Goal: Information Seeking & Learning: Learn about a topic

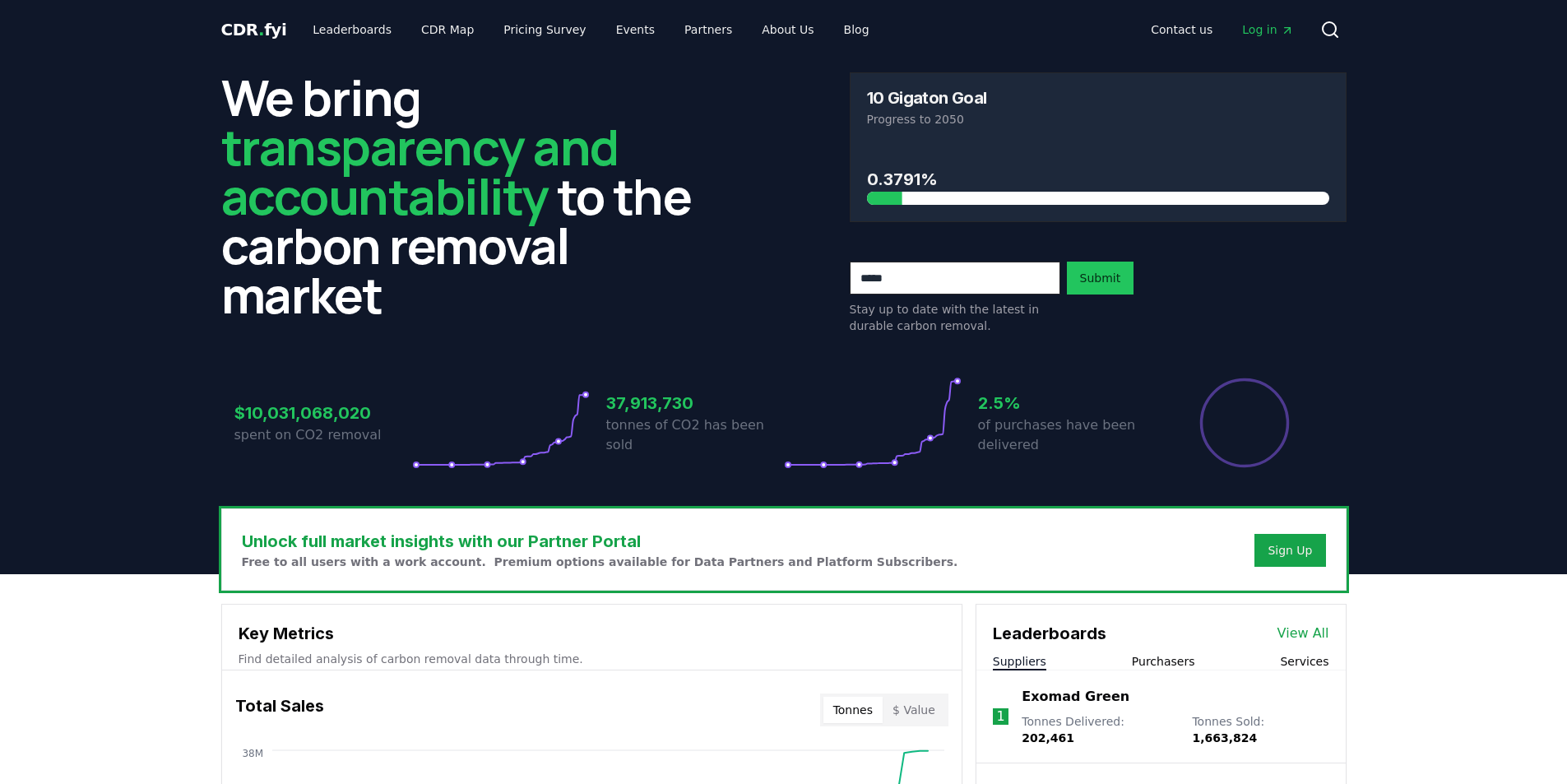
drag, startPoint x: 161, startPoint y: 370, endPoint x: 175, endPoint y: 370, distance: 14.0
click at [162, 370] on header "We bring transparency and accountability to the carbon removal market 10 Gigato…" at bounding box center [784, 316] width 1567 height 515
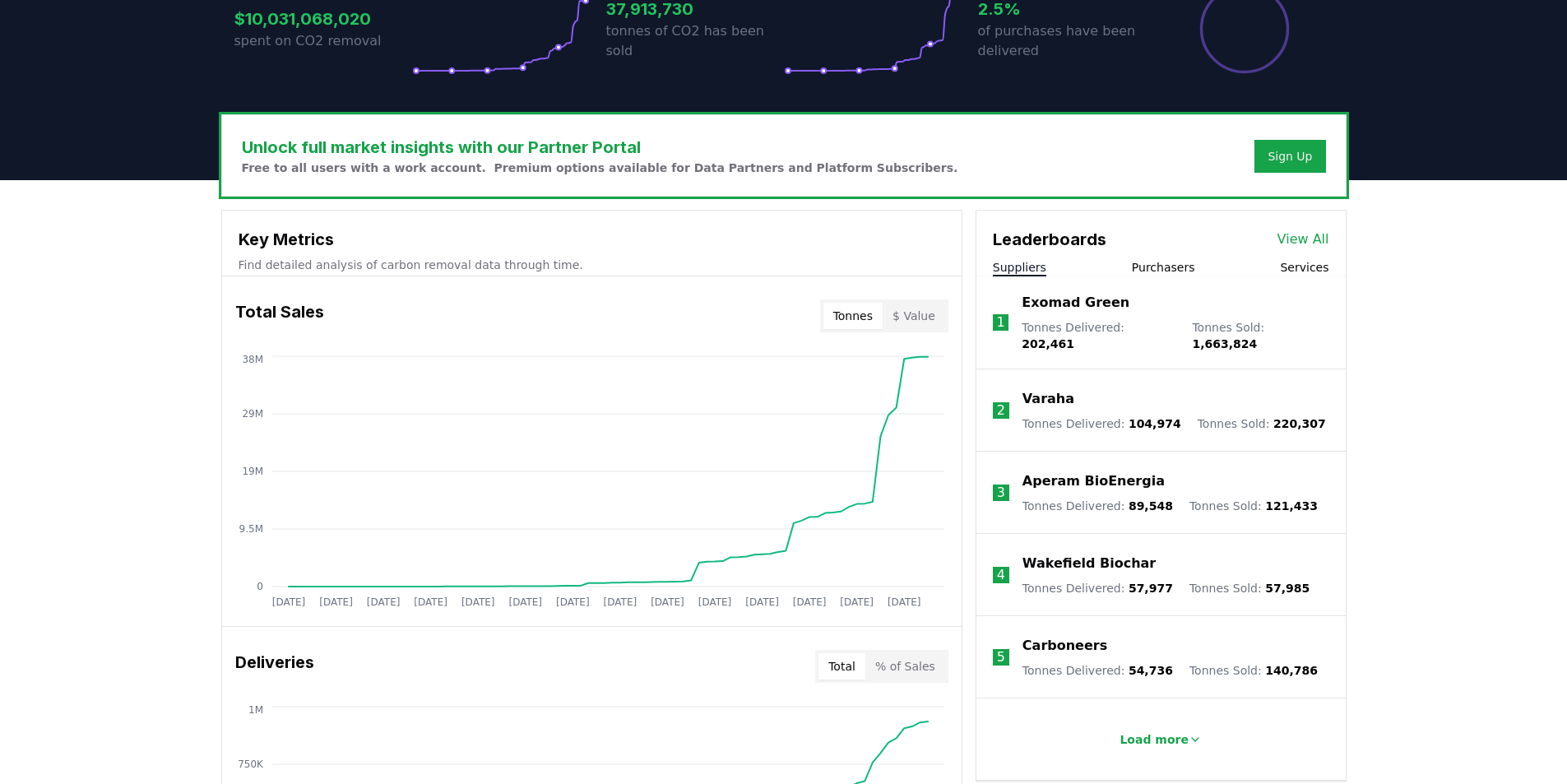
scroll to position [658, 0]
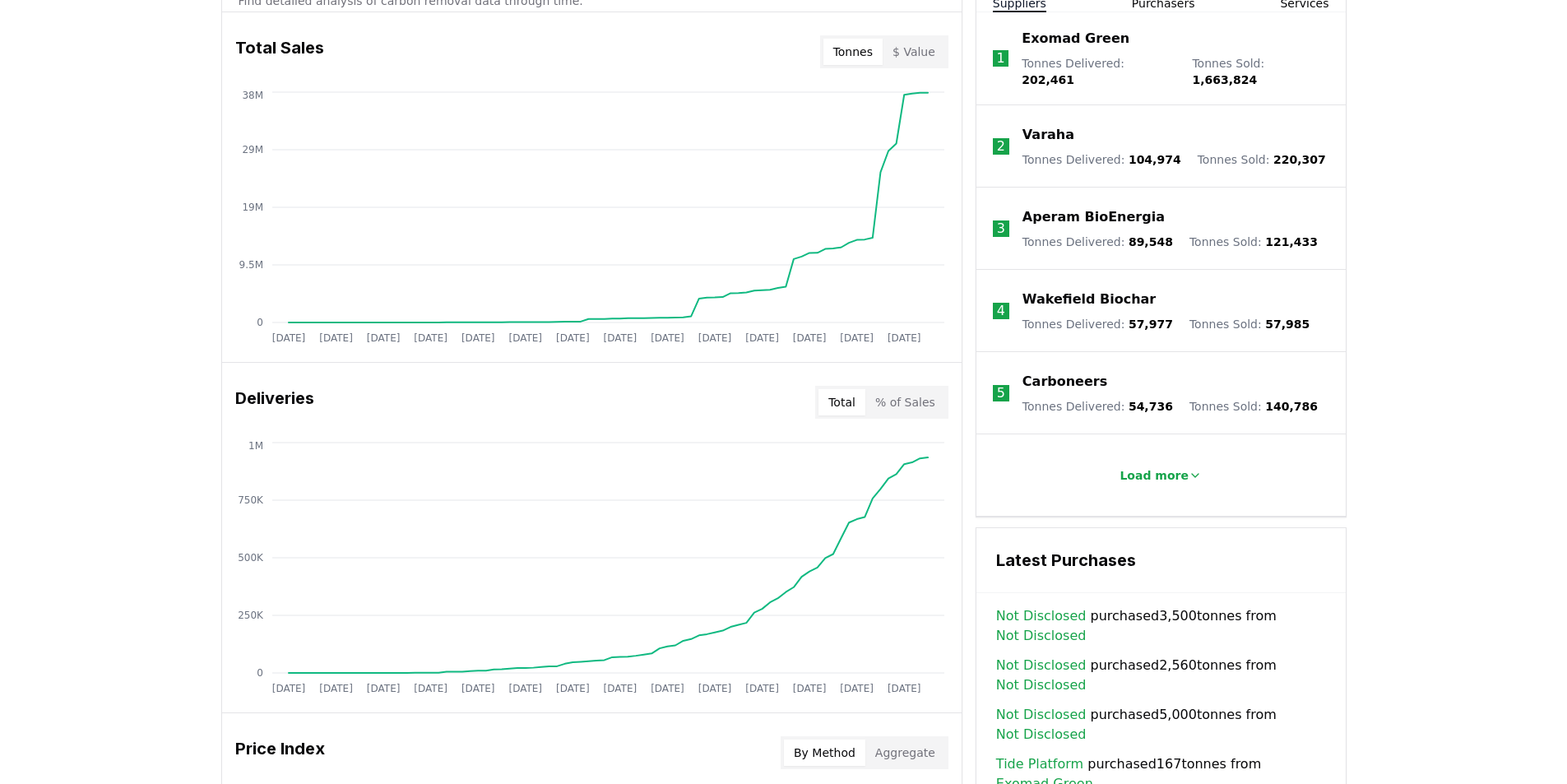
click at [914, 56] on button "$ Value" at bounding box center [913, 51] width 63 height 26
click at [868, 48] on button "Tonnes" at bounding box center [853, 51] width 59 height 26
click at [704, 405] on div "Deliveries Total % of Sales" at bounding box center [592, 402] width 740 height 59
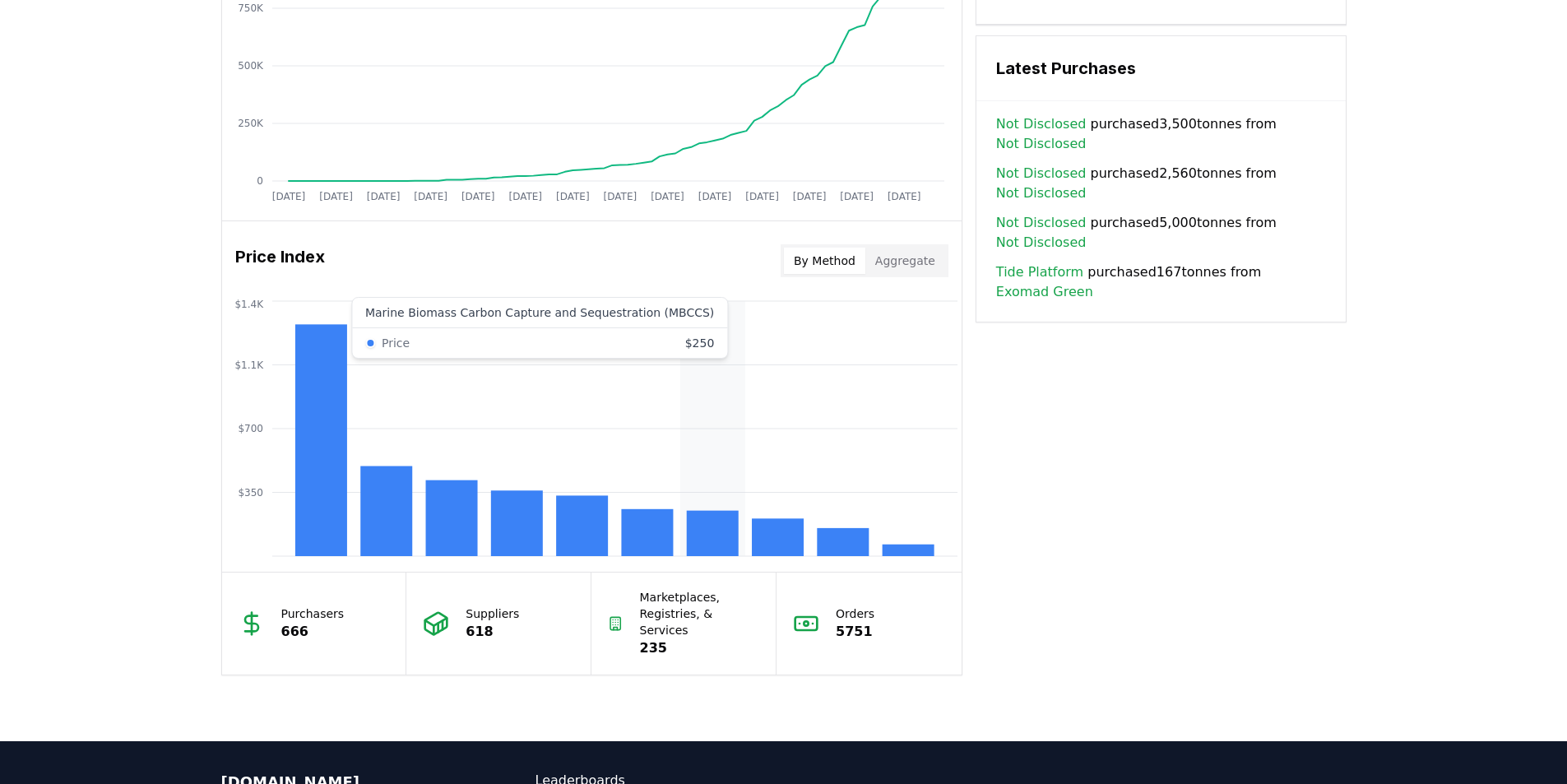
scroll to position [1151, 0]
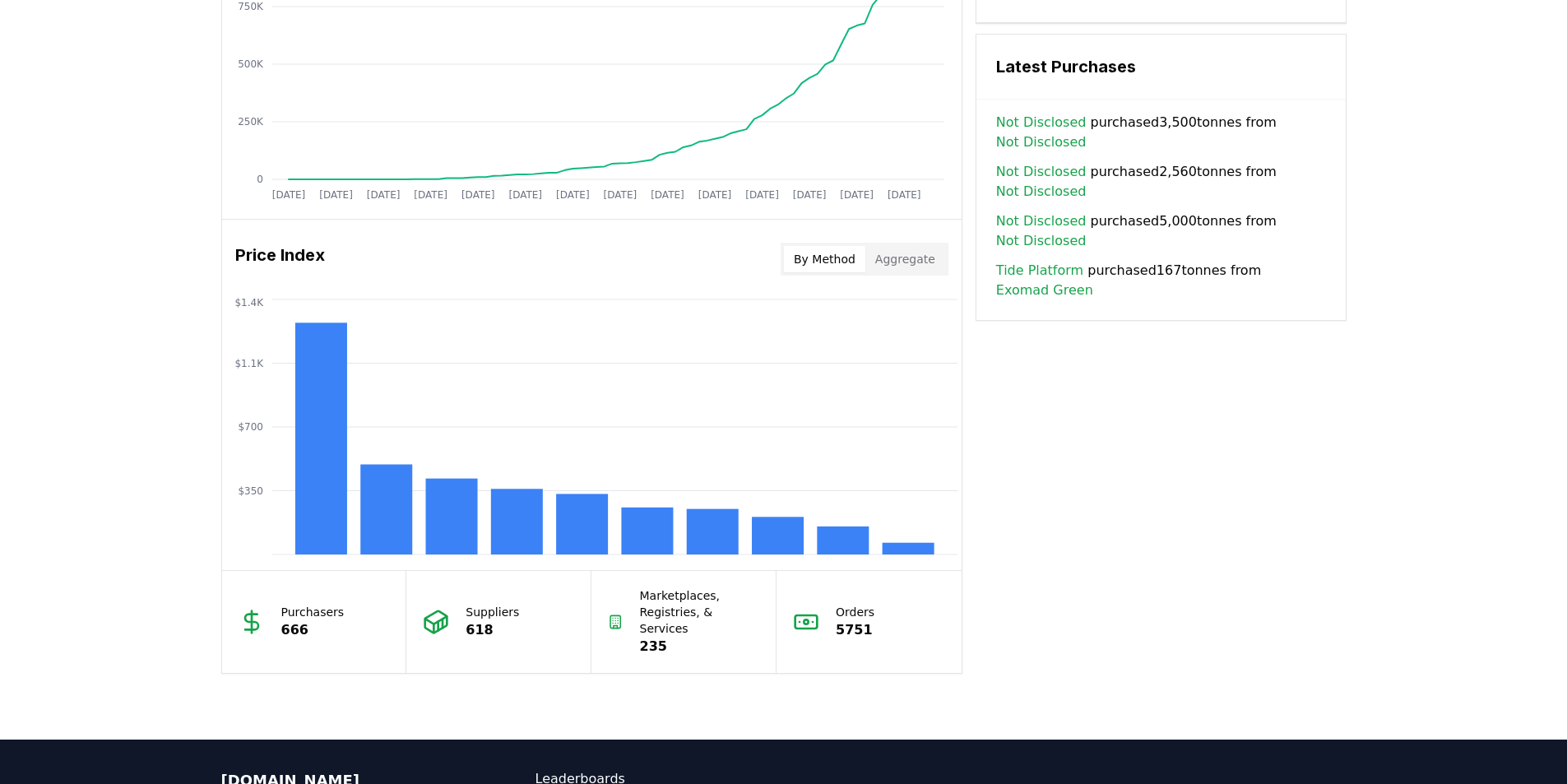
click at [911, 269] on button "Aggregate" at bounding box center [905, 259] width 79 height 26
click at [835, 257] on button "By Method" at bounding box center [825, 259] width 81 height 26
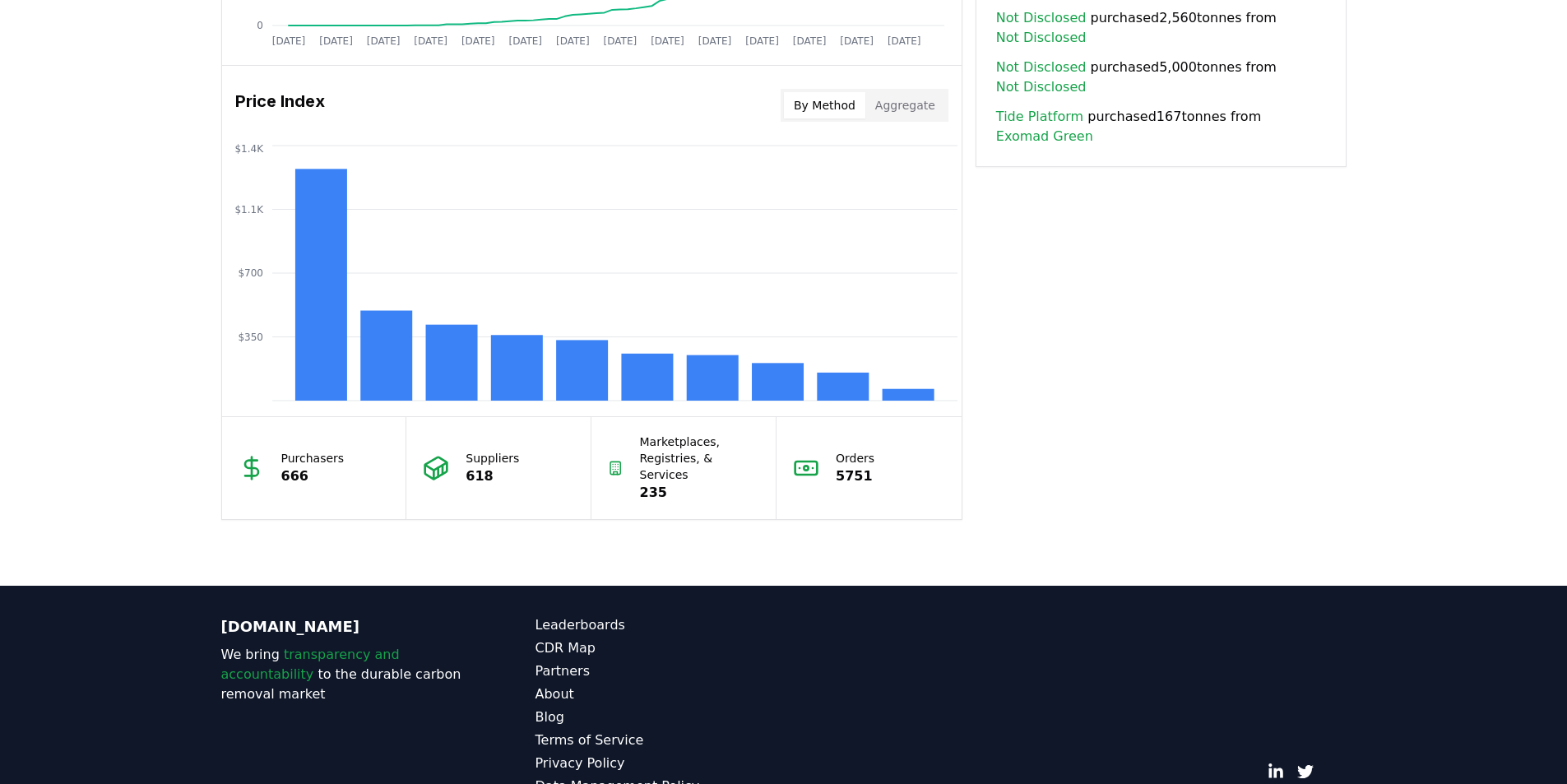
scroll to position [1354, 0]
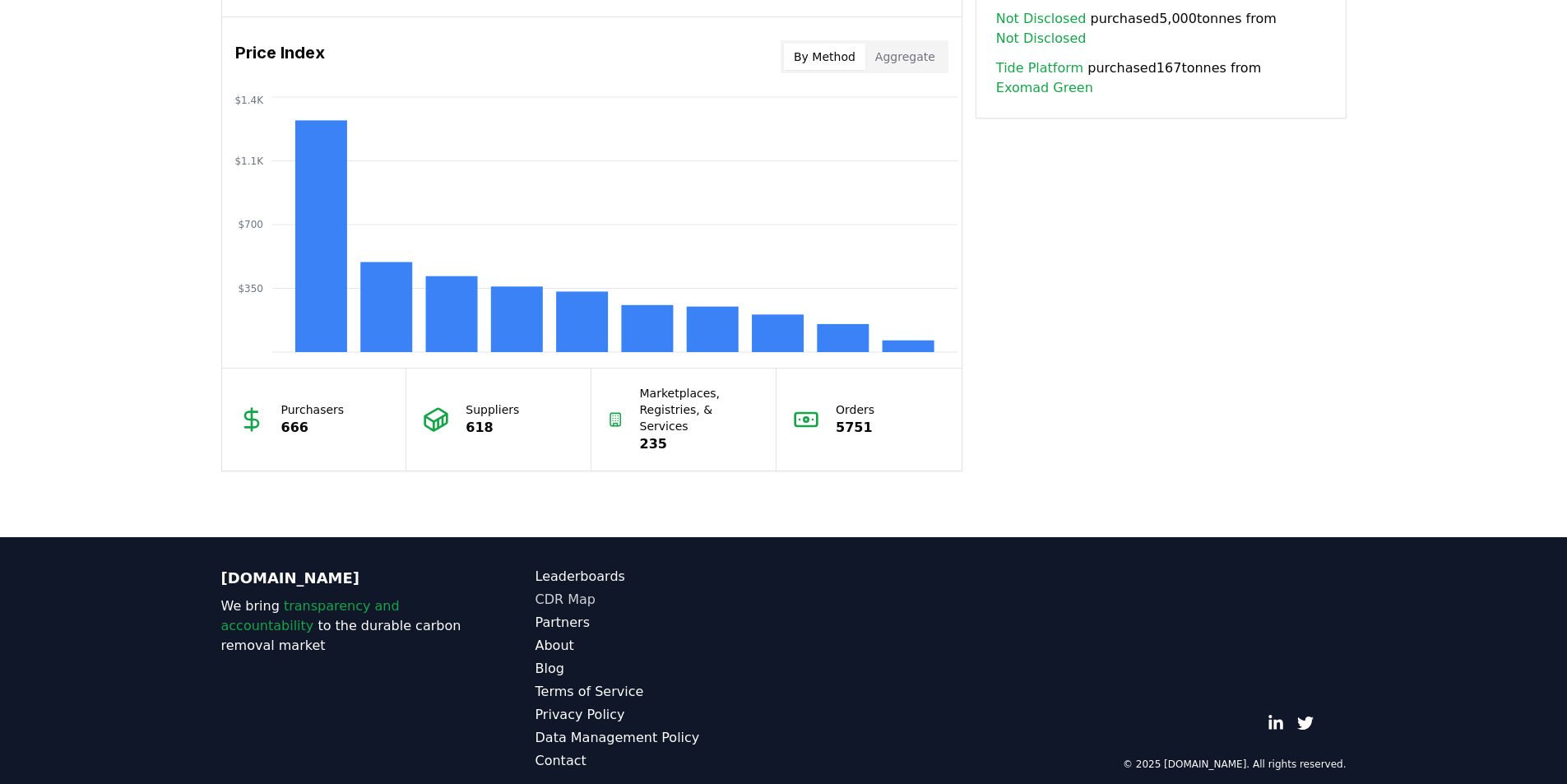
click at [563, 590] on link "CDR Map" at bounding box center [660, 599] width 249 height 20
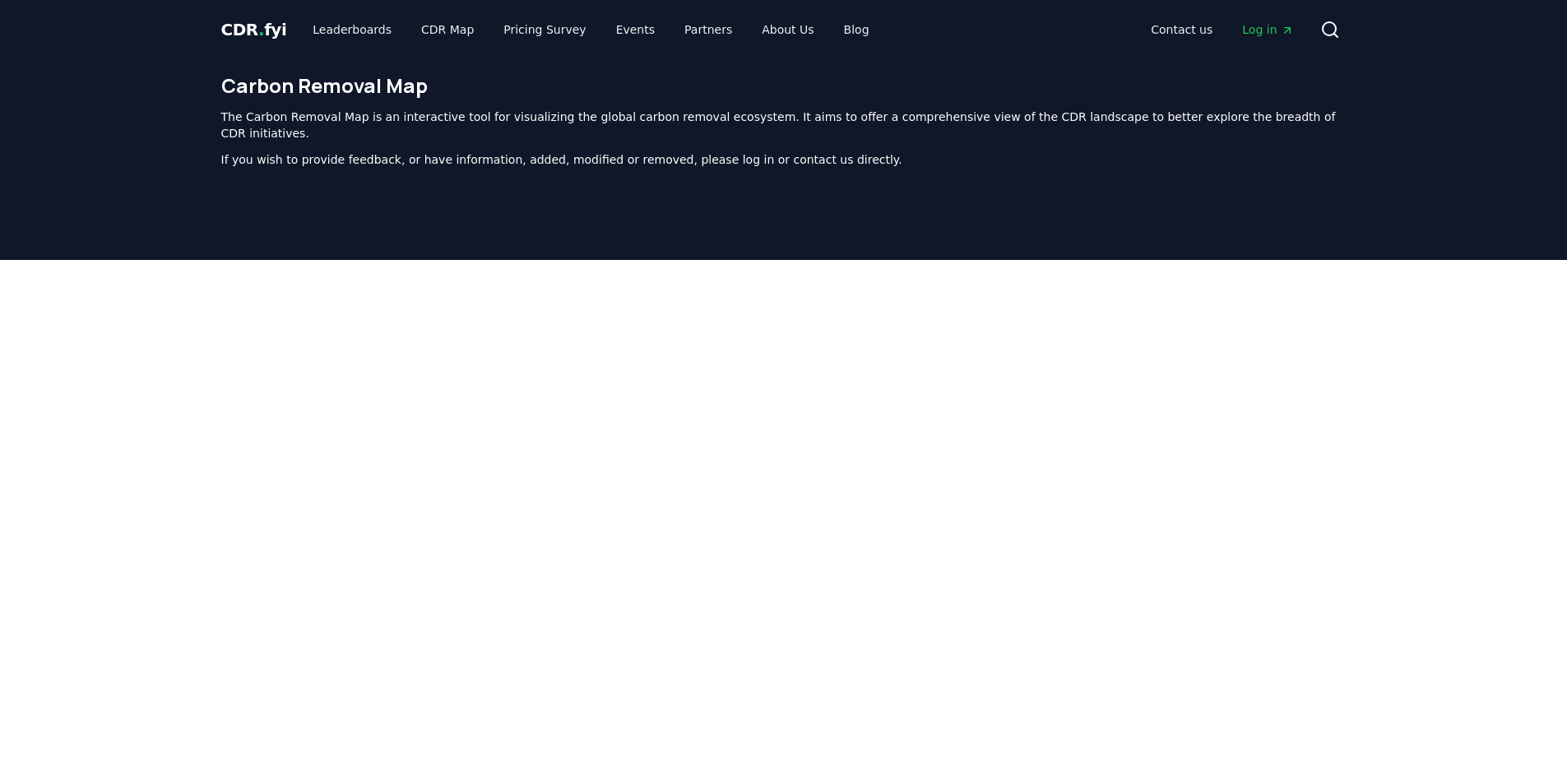
scroll to position [506, 0]
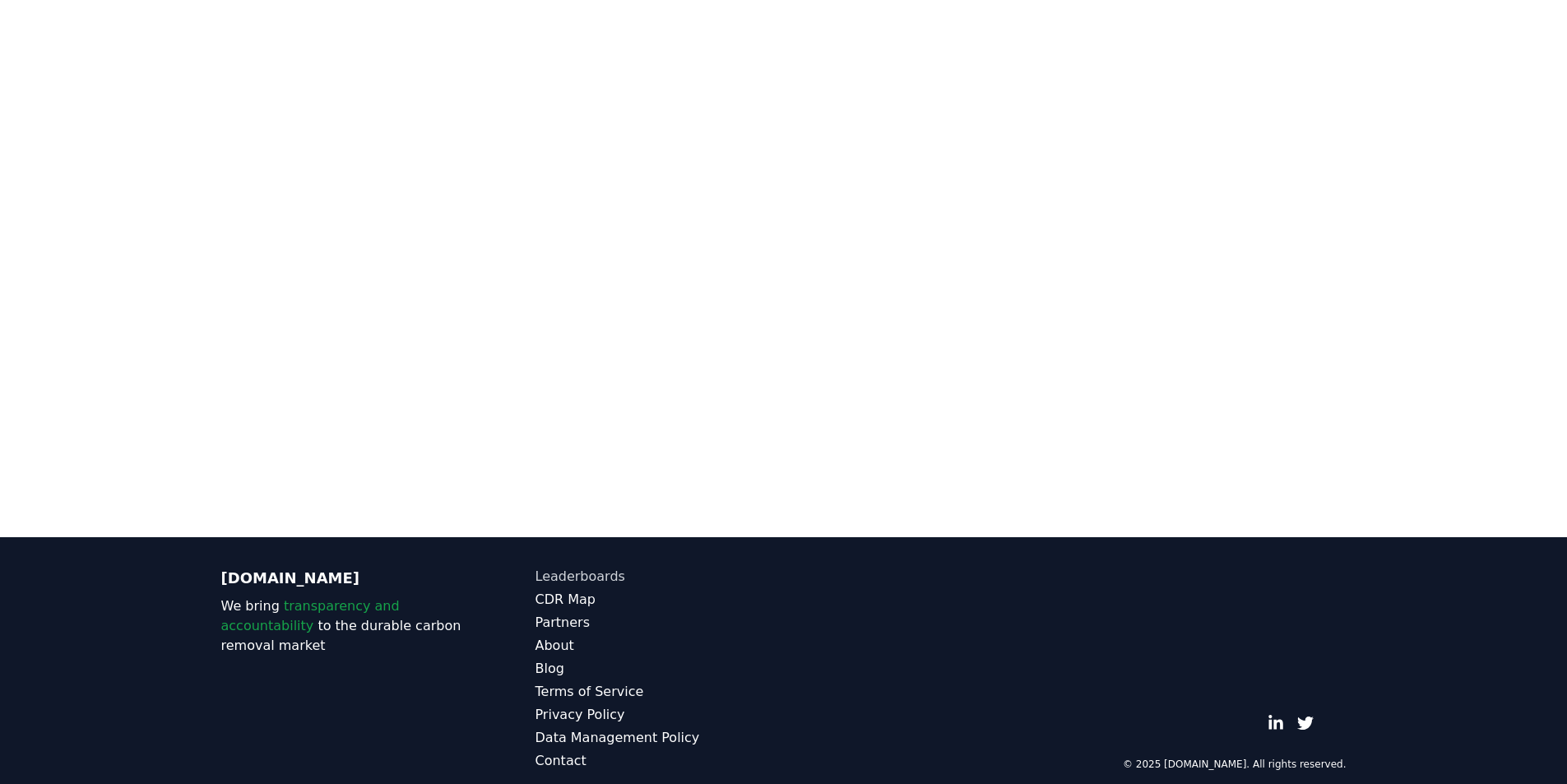
click at [587, 566] on link "Leaderboards" at bounding box center [660, 576] width 249 height 20
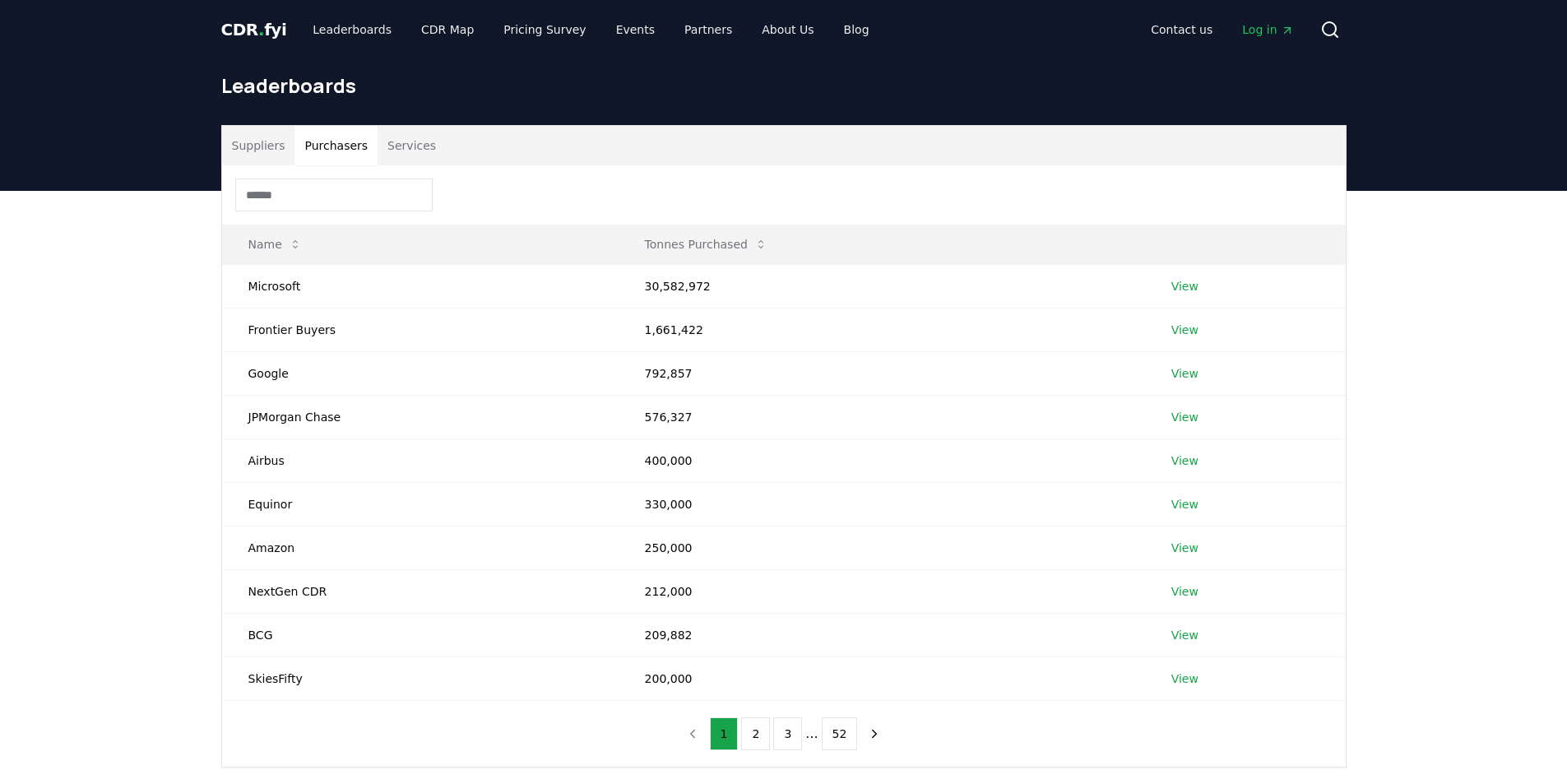
click at [336, 147] on button "Purchasers" at bounding box center [336, 146] width 83 height 39
click at [715, 249] on button "Tonnes Purchased" at bounding box center [706, 244] width 149 height 33
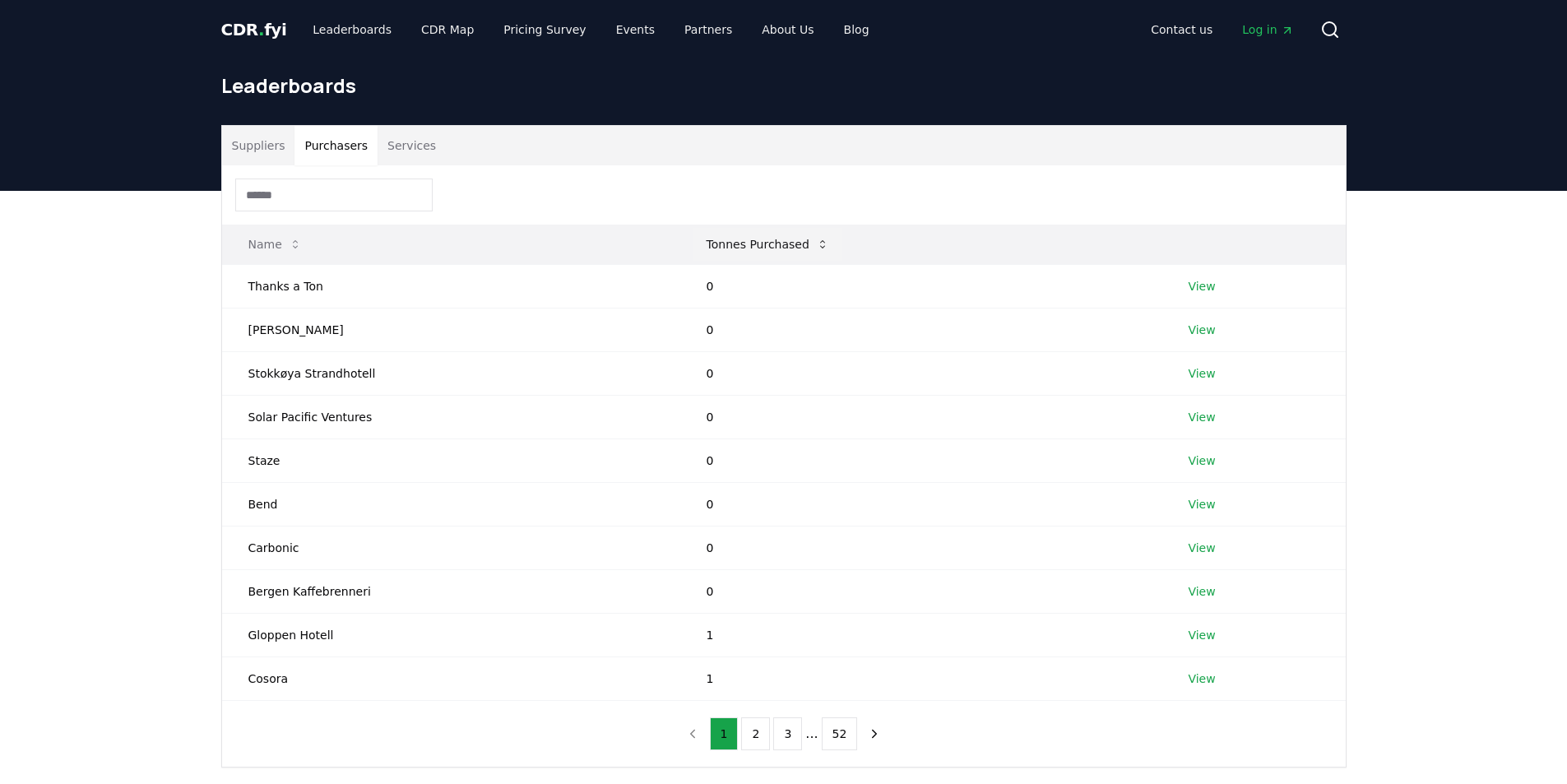
click at [726, 248] on button "Tonnes Purchased" at bounding box center [768, 244] width 149 height 33
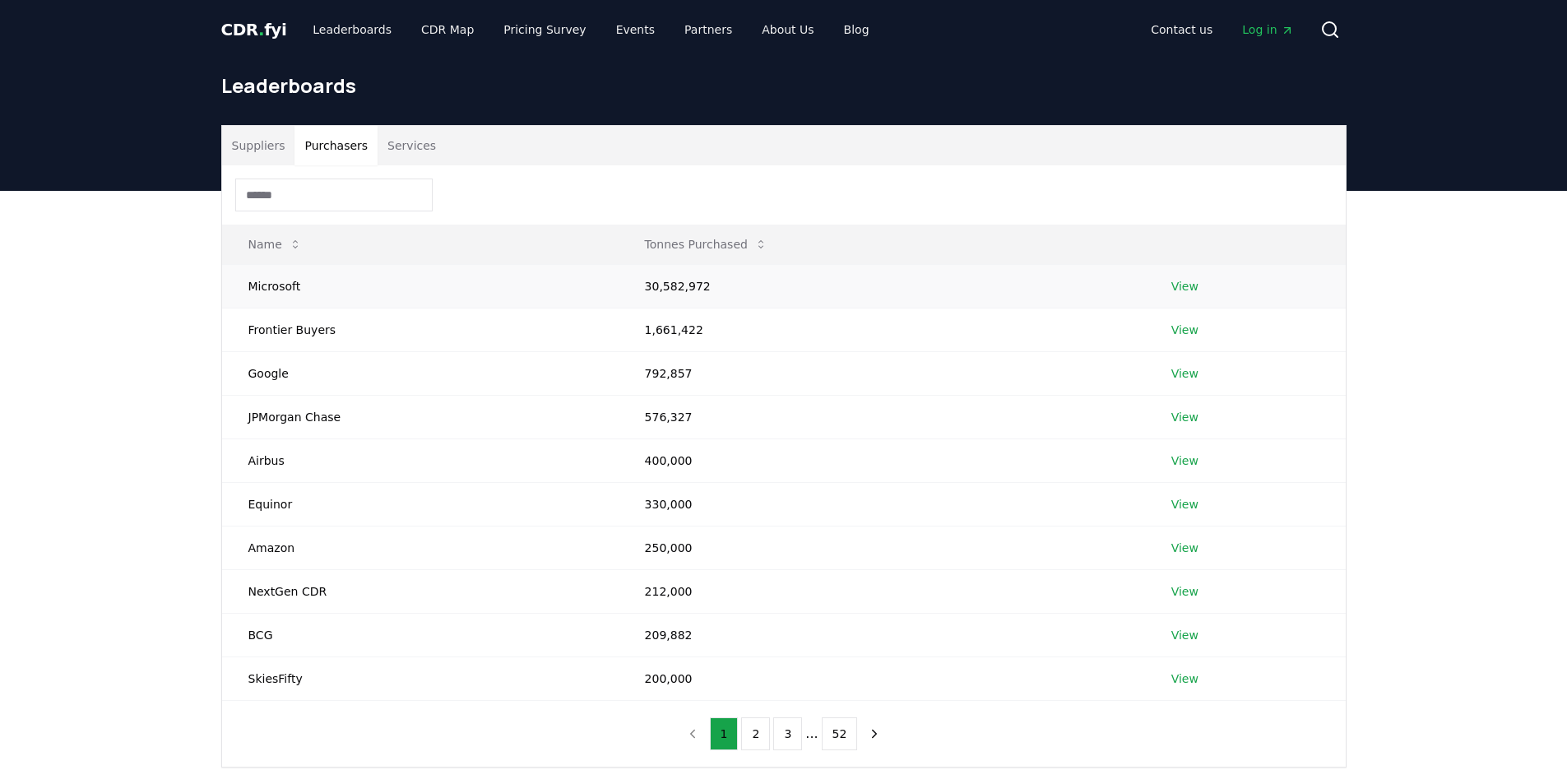
click at [1197, 288] on td "View" at bounding box center [1245, 285] width 201 height 44
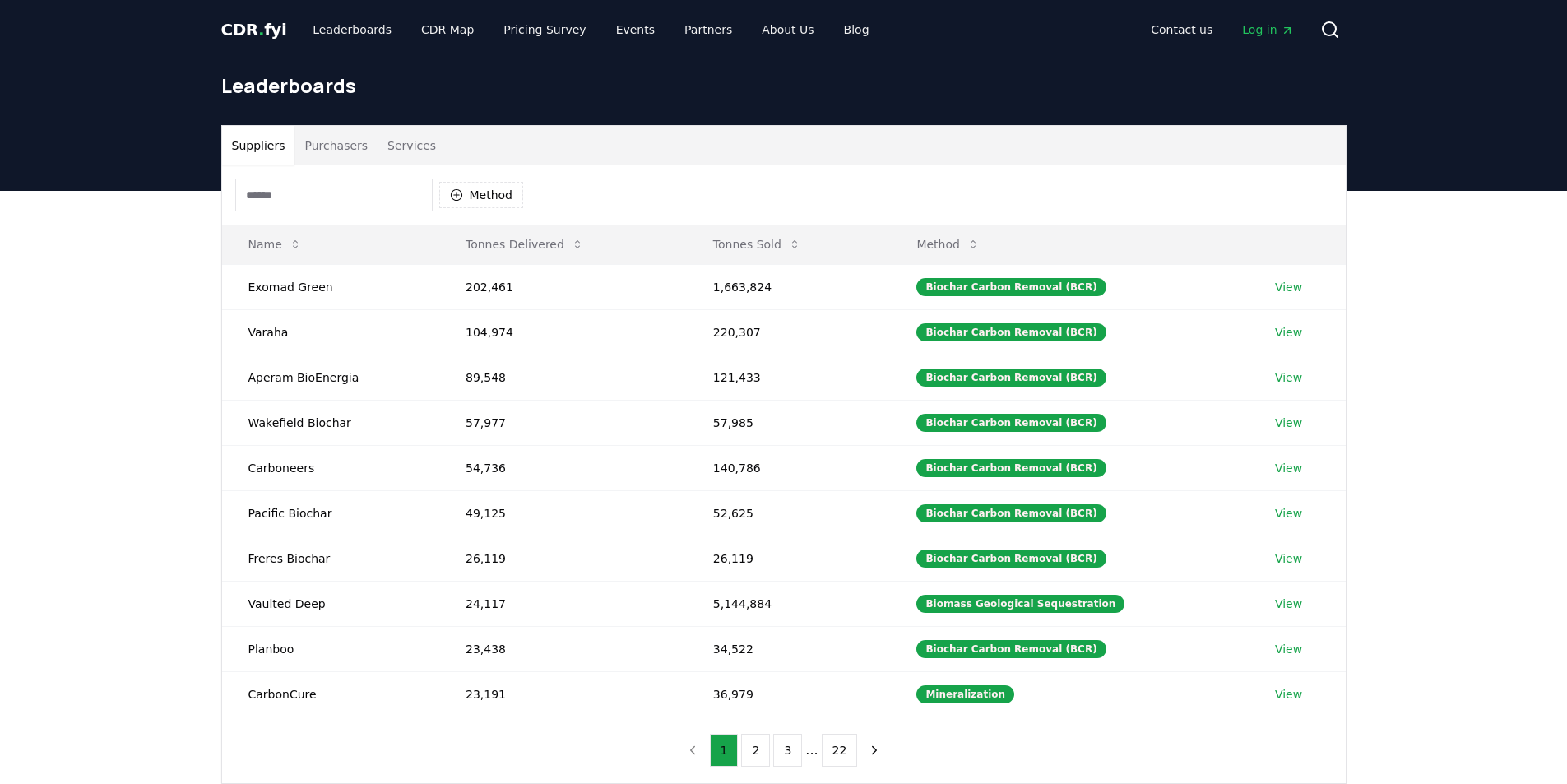
click at [248, 138] on button "Suppliers" at bounding box center [259, 146] width 73 height 39
click at [730, 241] on button "Tonnes Sold" at bounding box center [757, 244] width 114 height 33
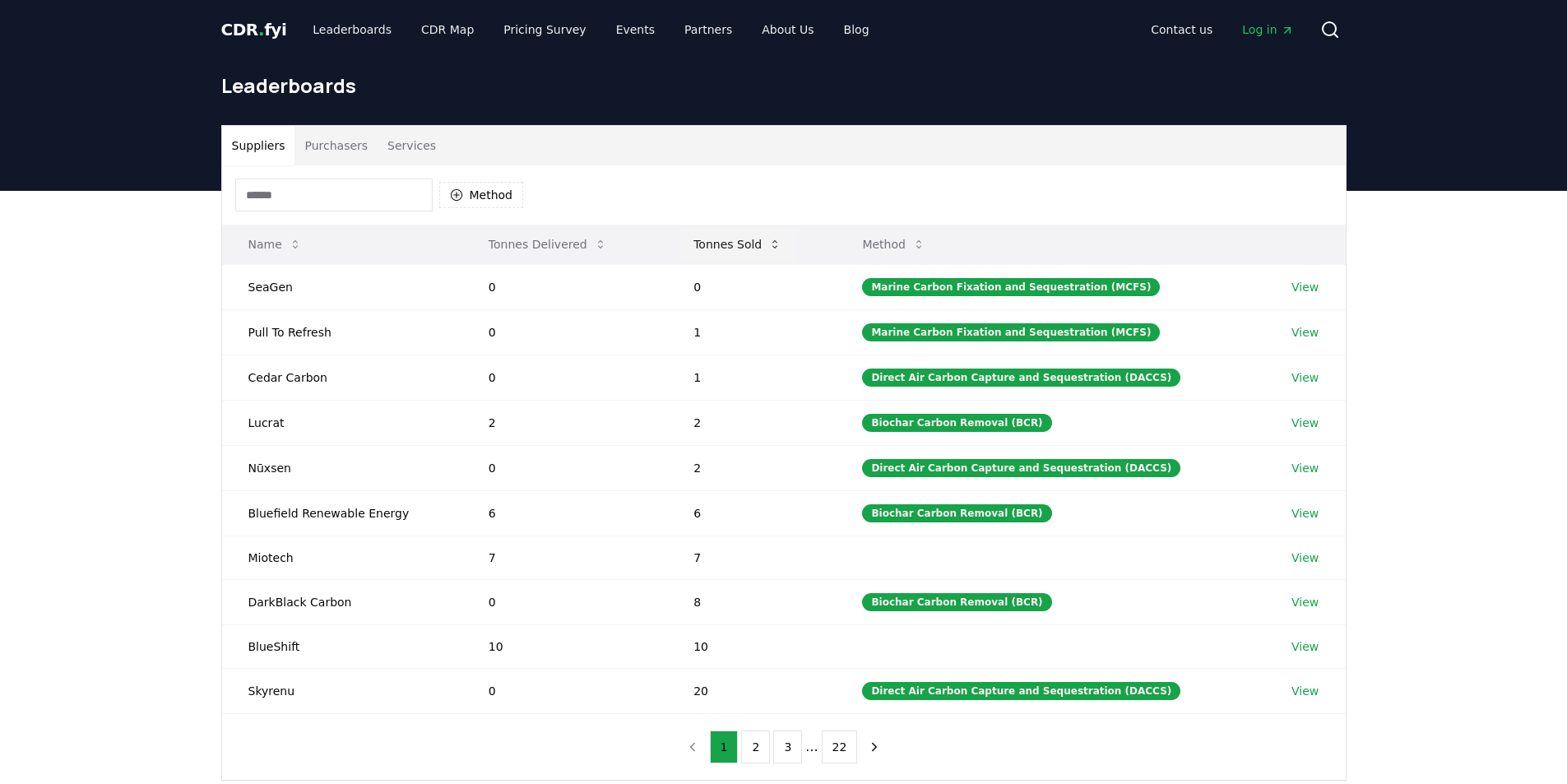
click at [730, 241] on button "Tonnes Sold" at bounding box center [738, 244] width 114 height 33
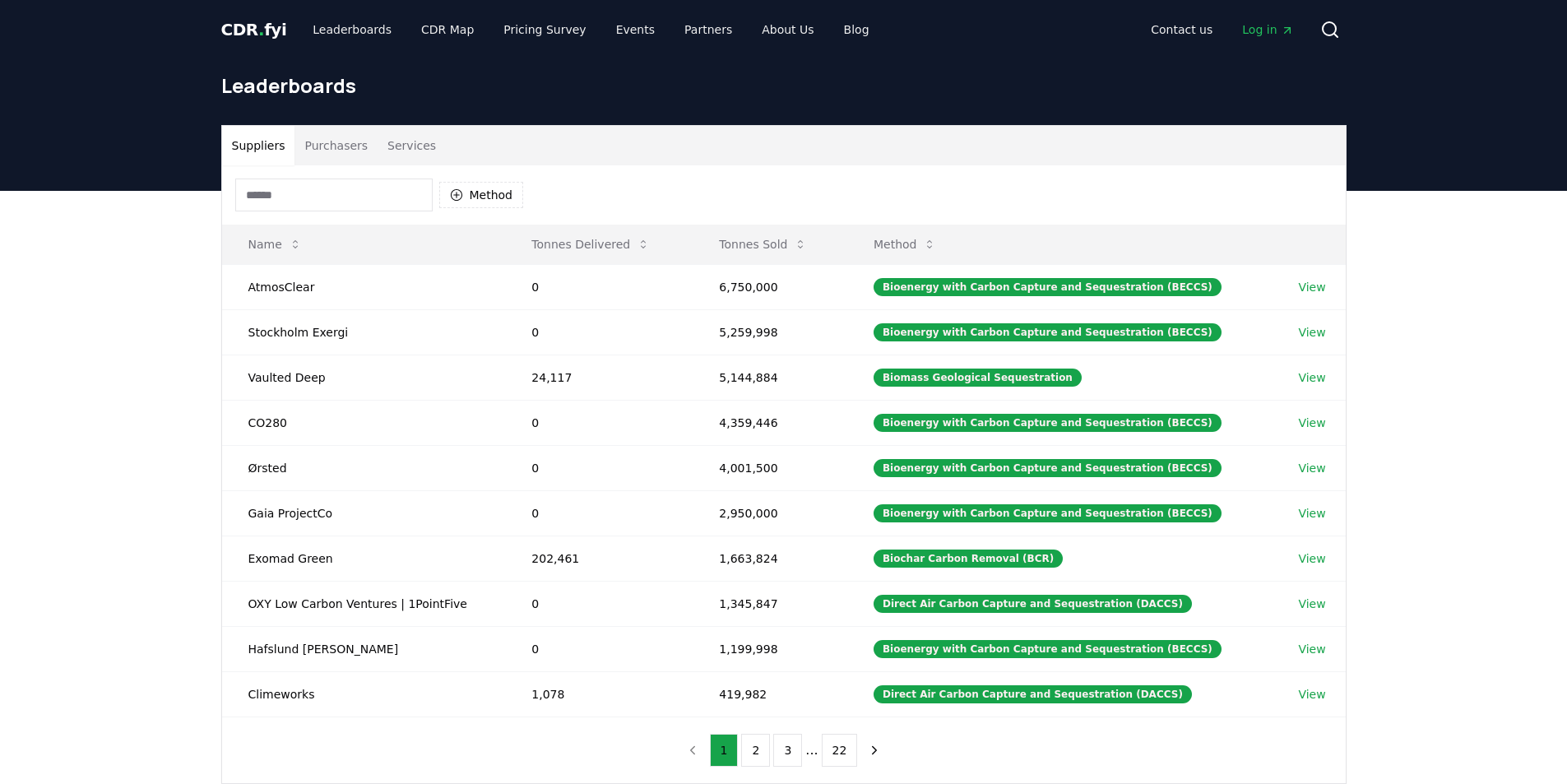
click at [157, 413] on div "Suppliers Purchasers Services Method Name Tonnes Delivered Tonnes Sold Method A…" at bounding box center [784, 520] width 1567 height 659
